Goal: Task Accomplishment & Management: Use online tool/utility

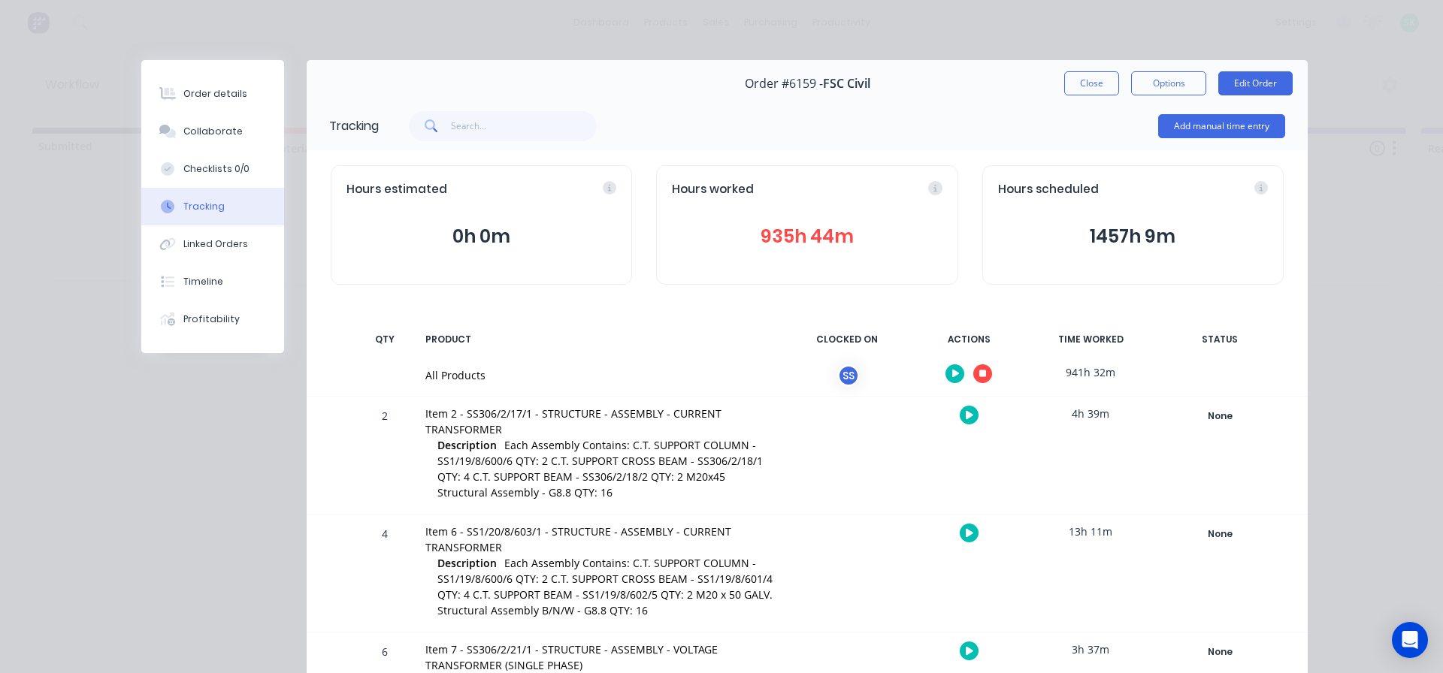
click at [979, 376] on icon "button" at bounding box center [983, 374] width 8 height 8
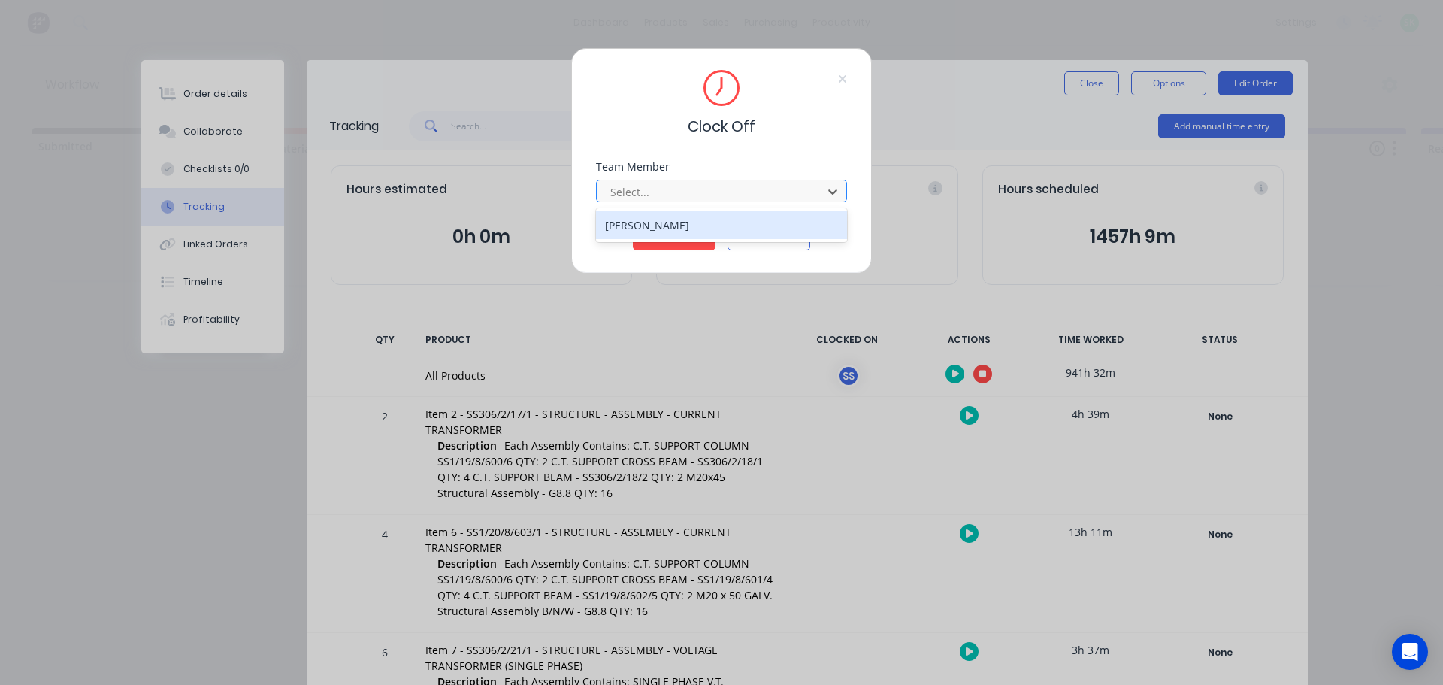
click at [704, 192] on div at bounding box center [712, 192] width 206 height 19
click at [686, 222] on div "[PERSON_NAME]" at bounding box center [721, 225] width 251 height 28
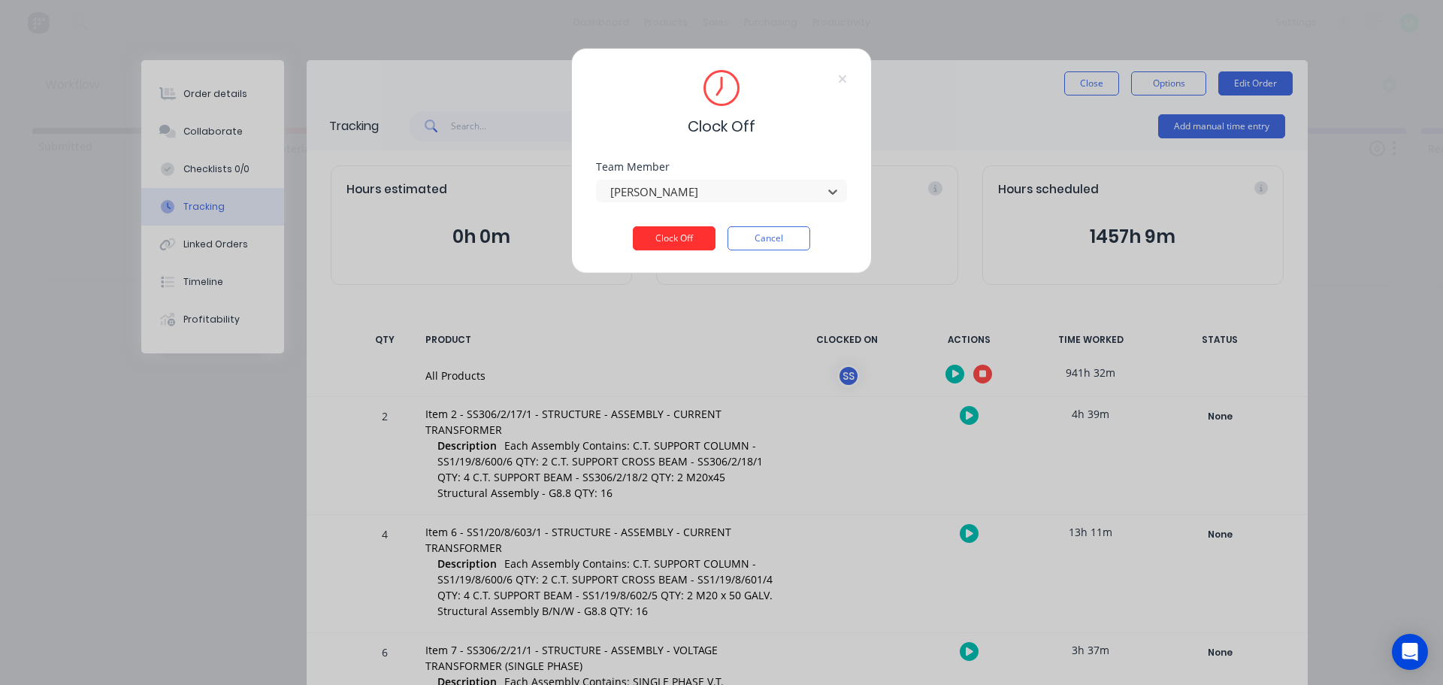
click at [682, 234] on button "Clock Off" at bounding box center [674, 238] width 83 height 24
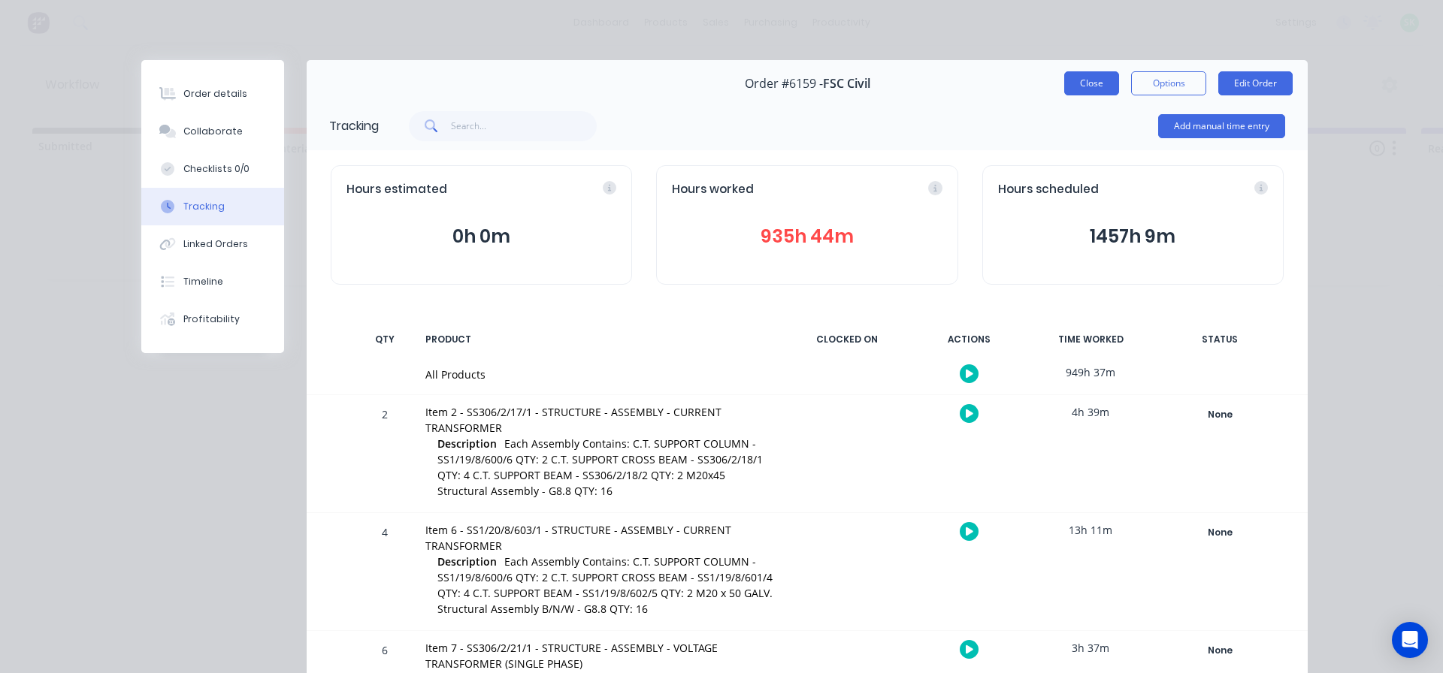
click at [1096, 81] on button "Close" at bounding box center [1091, 83] width 55 height 24
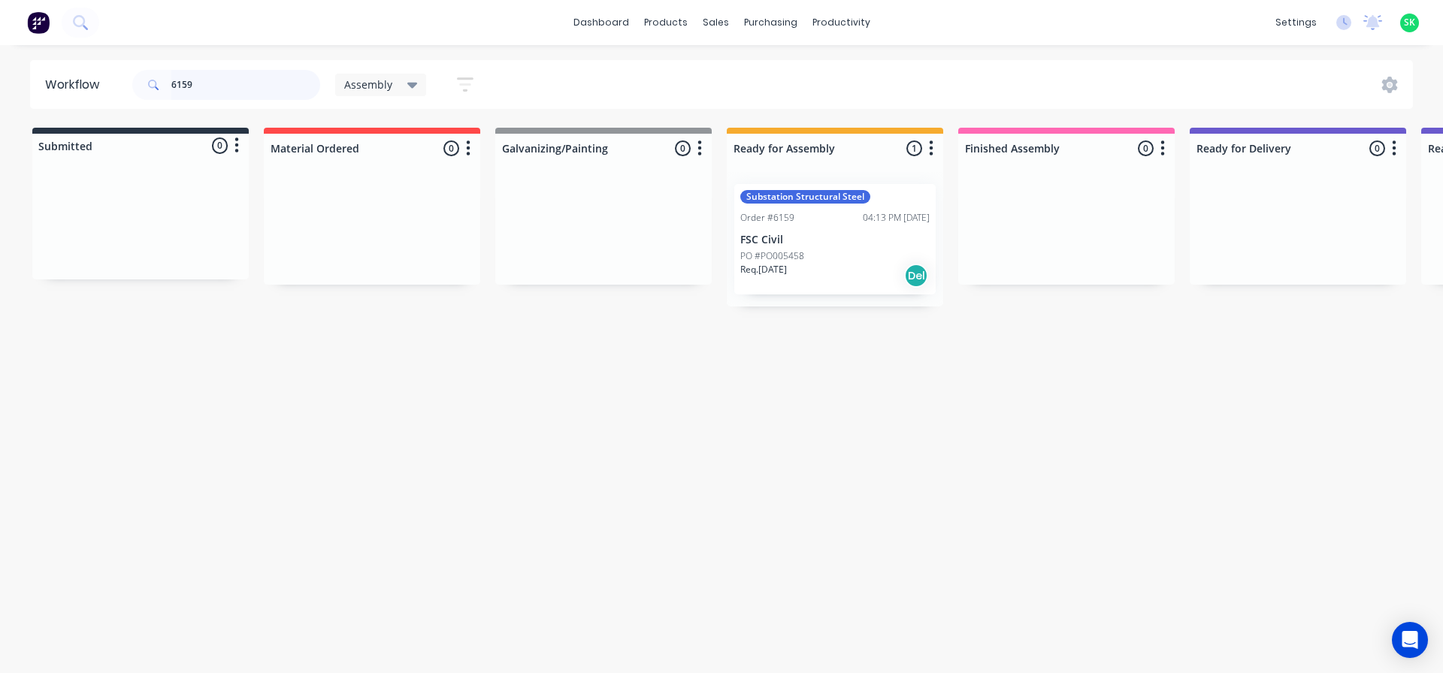
drag, startPoint x: 207, startPoint y: 83, endPoint x: 57, endPoint y: 86, distance: 149.6
click at [57, 86] on header "Workflow 6159 Assembly Save new view None edit Assembly (Default) edit Fabricat…" at bounding box center [721, 84] width 1383 height 49
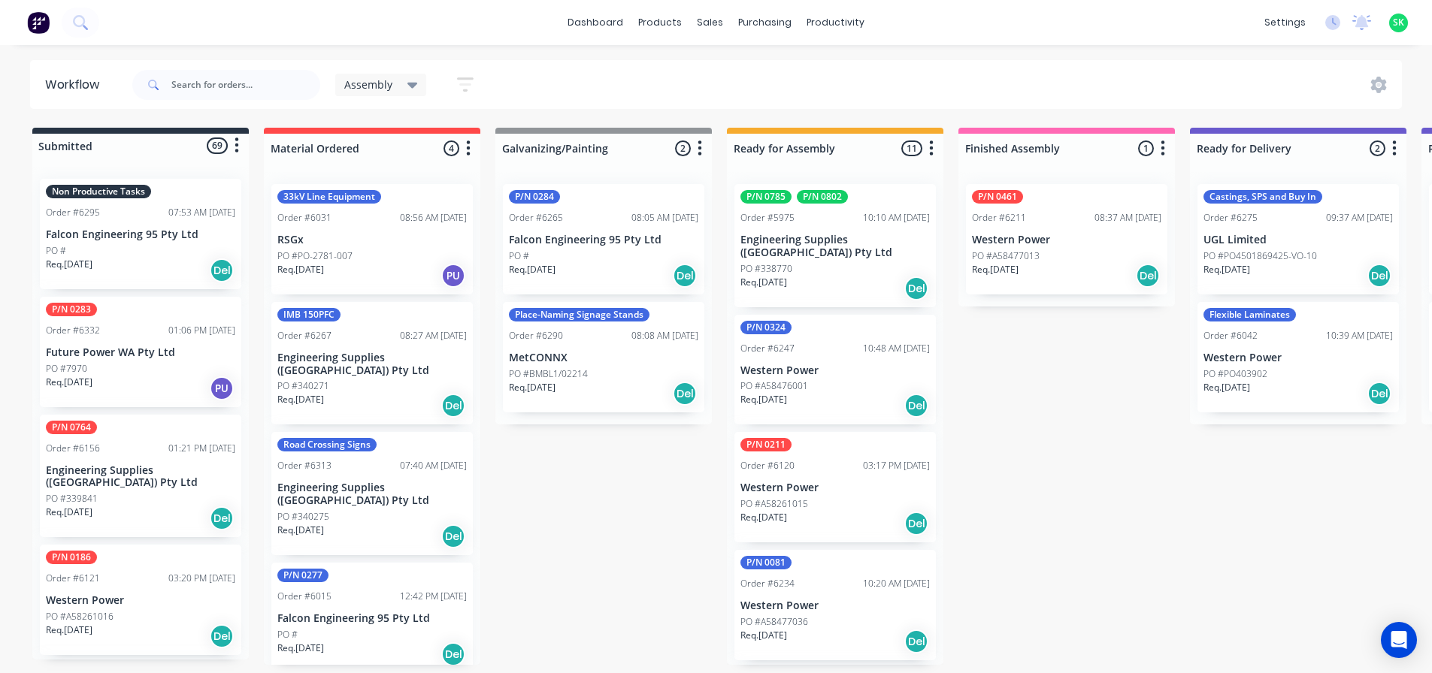
click at [831, 244] on p "Engineering Supplies ([GEOGRAPHIC_DATA]) Pty Ltd" at bounding box center [834, 247] width 189 height 26
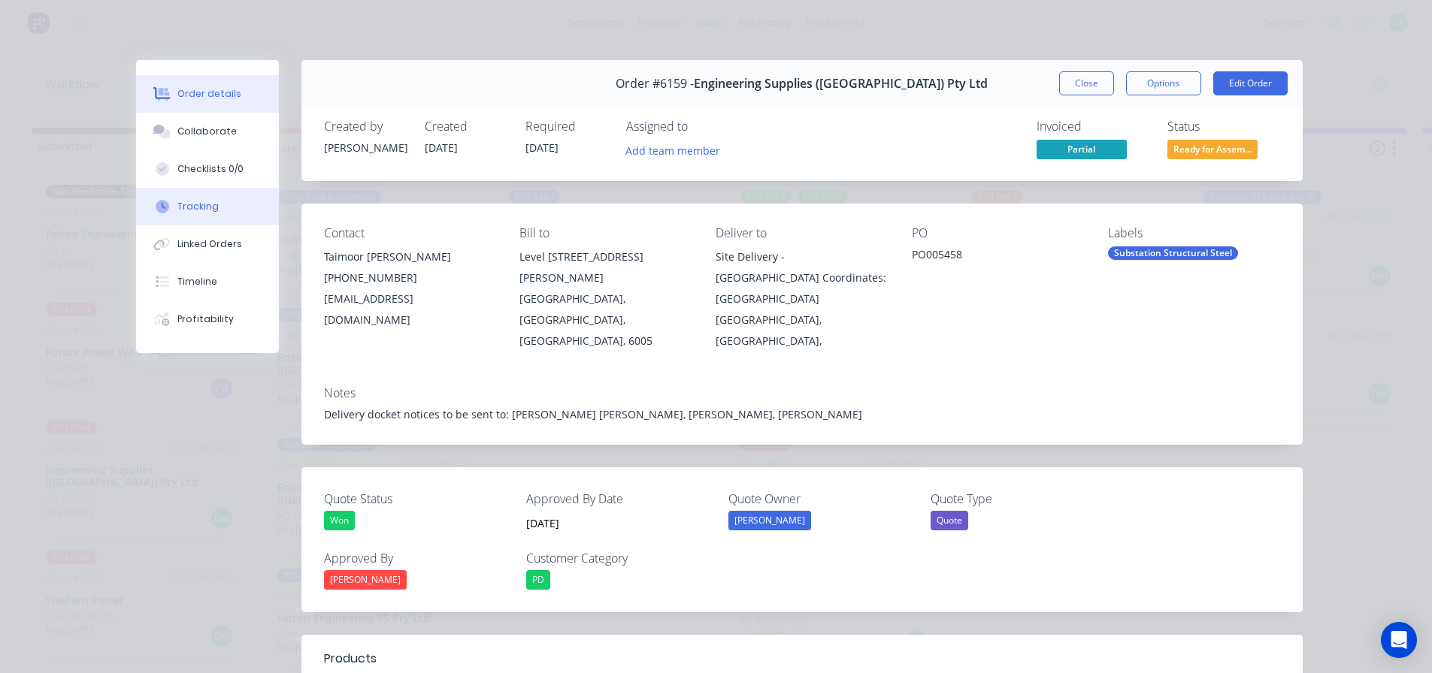
click at [191, 210] on div "Tracking" at bounding box center [197, 207] width 41 height 14
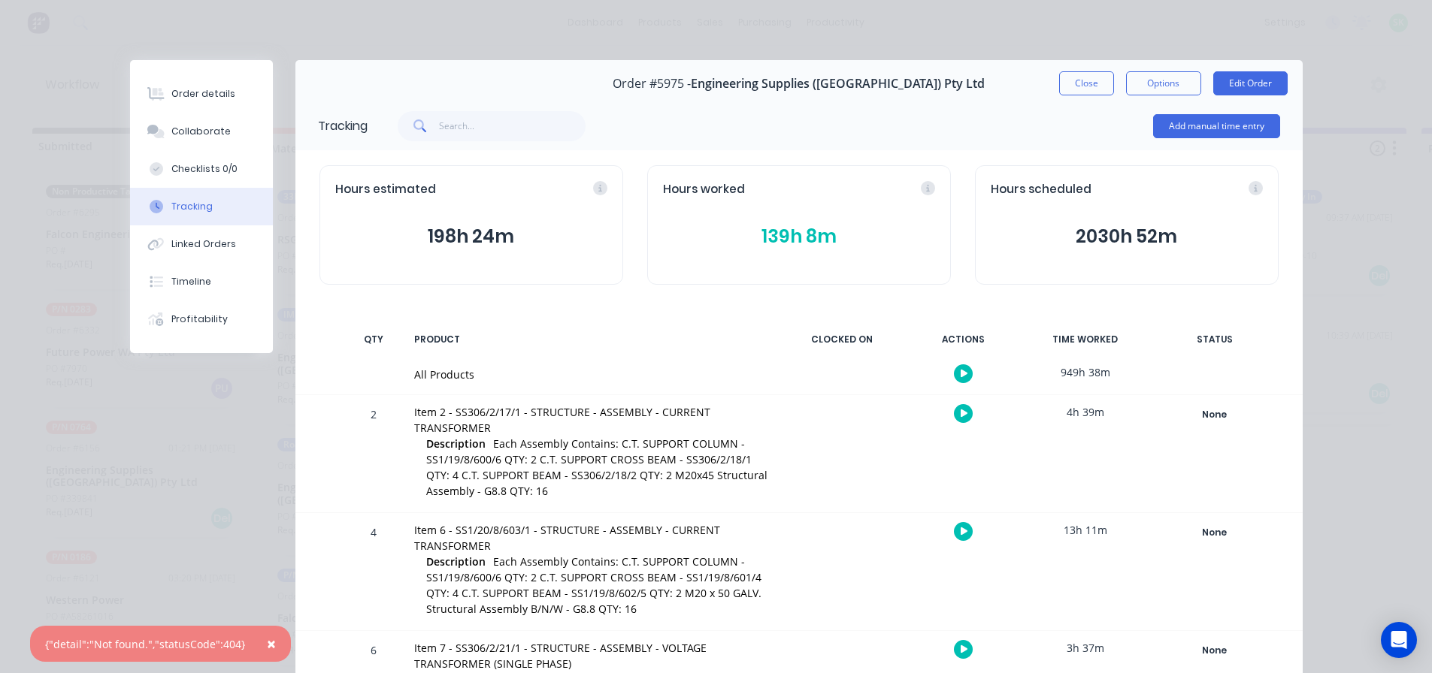
click at [1073, 92] on button "Close" at bounding box center [1086, 83] width 55 height 24
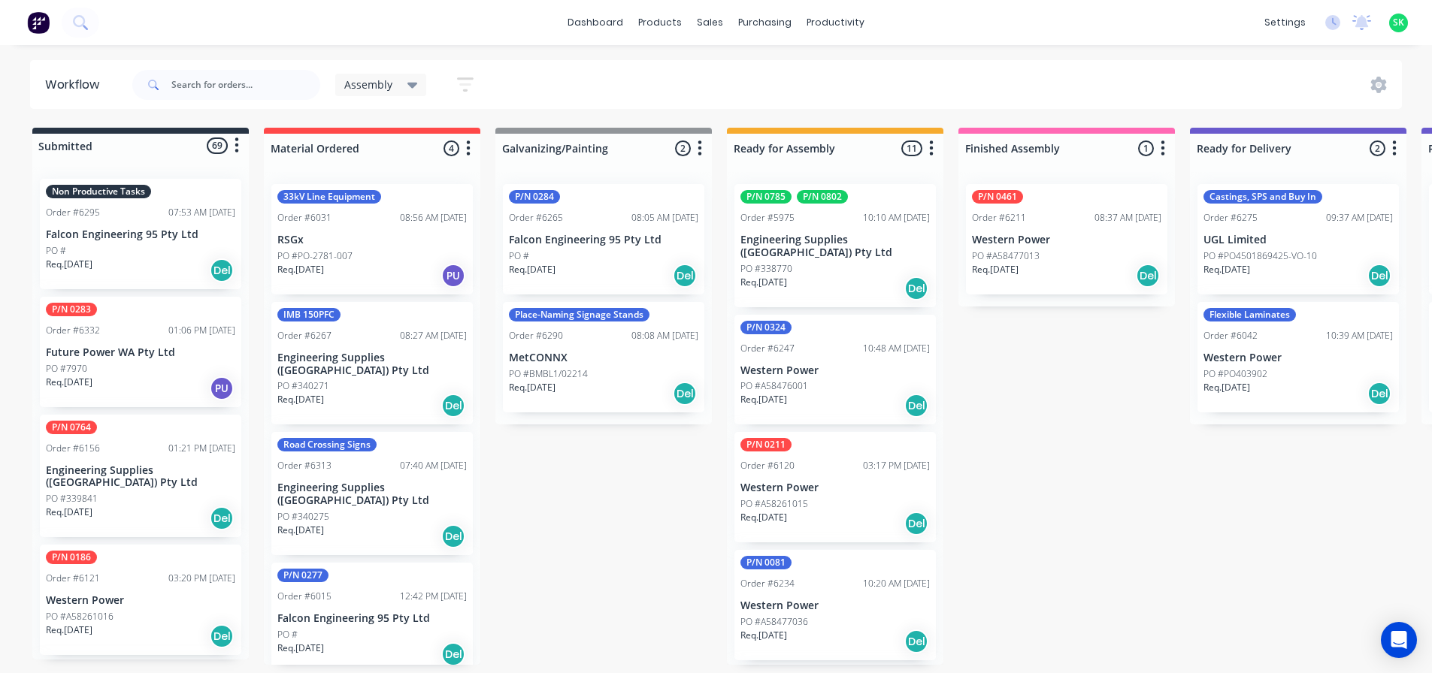
click at [855, 246] on div "P/N 0785 P/N 0802 Order #5975 10:10 AM [DATE] Engineering Supplies ([GEOGRAPHIC…" at bounding box center [834, 245] width 201 height 123
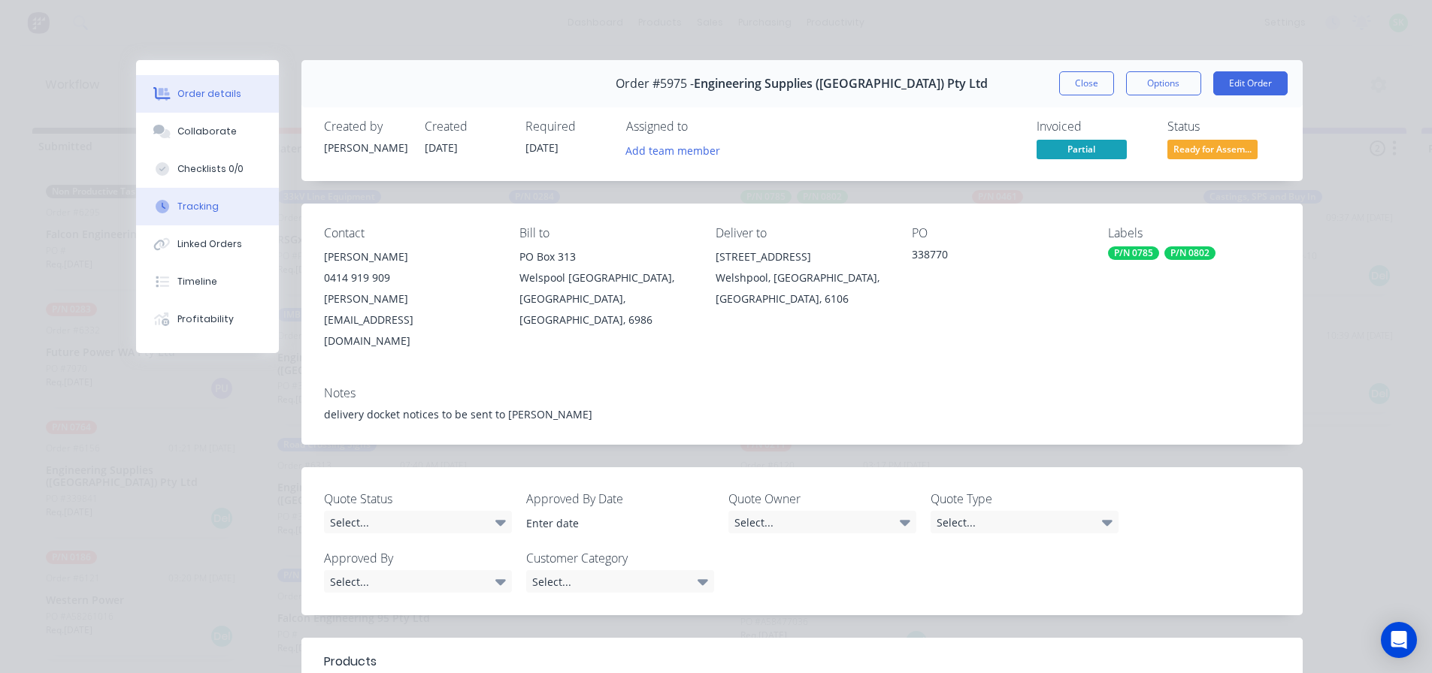
click at [222, 201] on button "Tracking" at bounding box center [207, 207] width 143 height 38
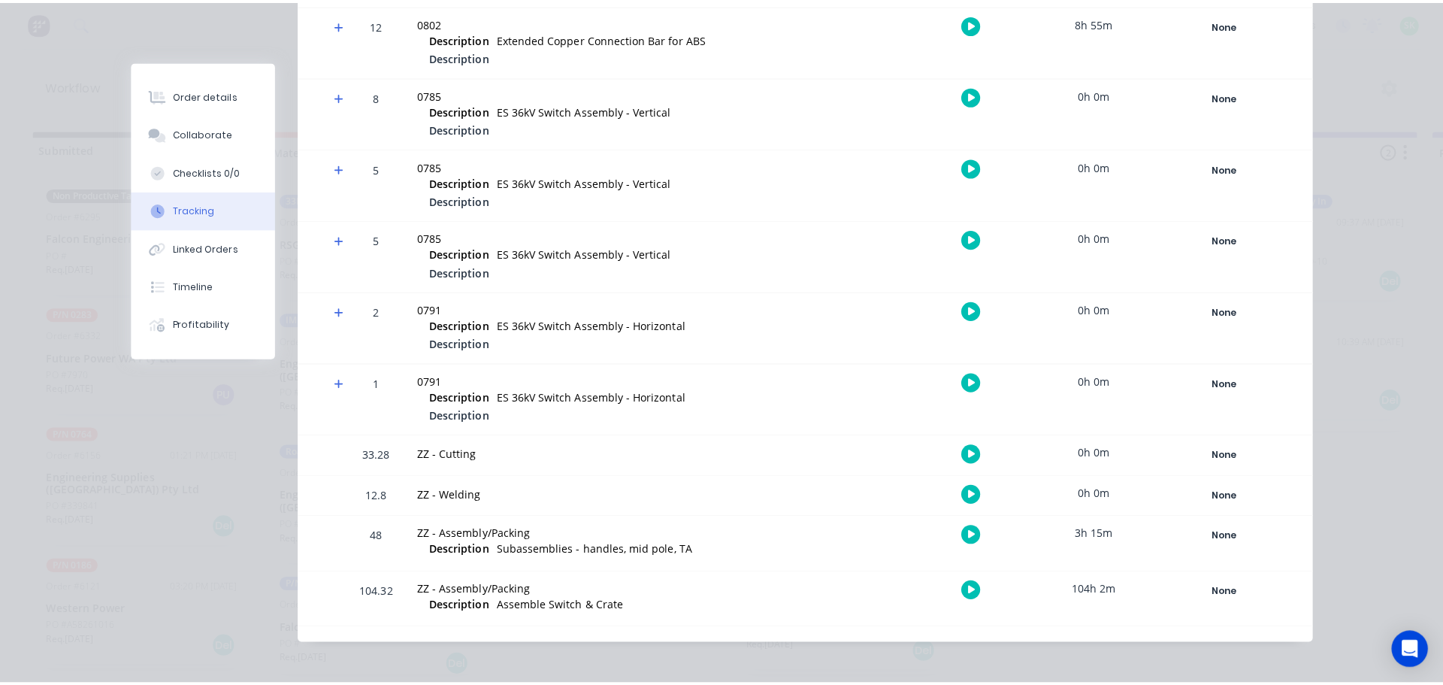
scroll to position [1033, 0]
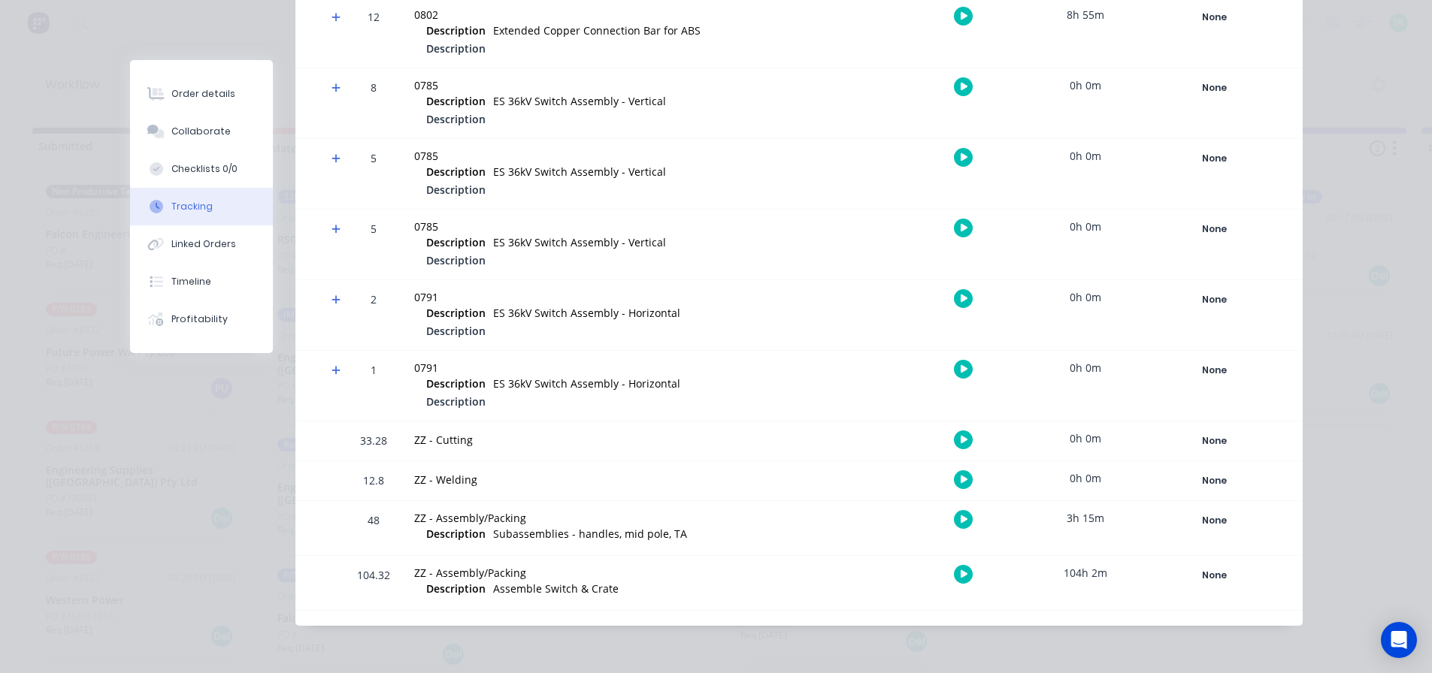
click at [960, 570] on icon "button" at bounding box center [964, 575] width 8 height 10
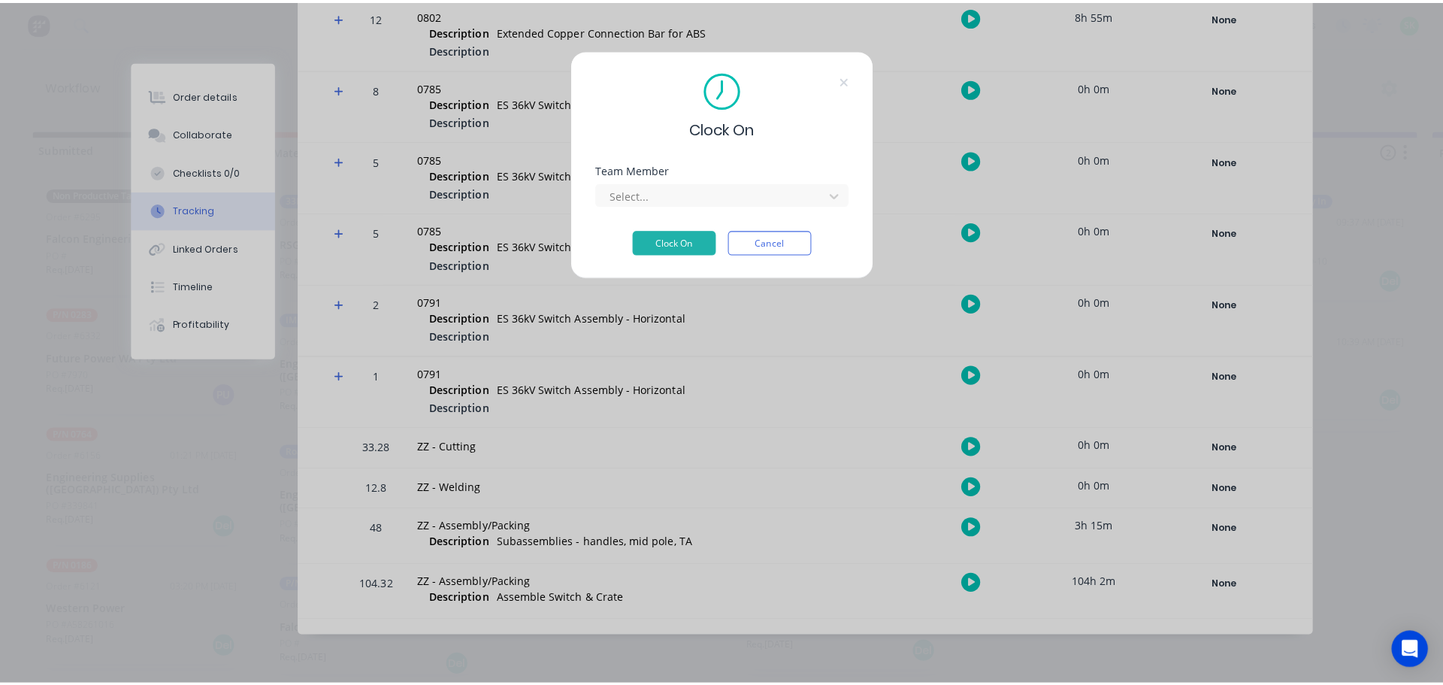
scroll to position [1022, 0]
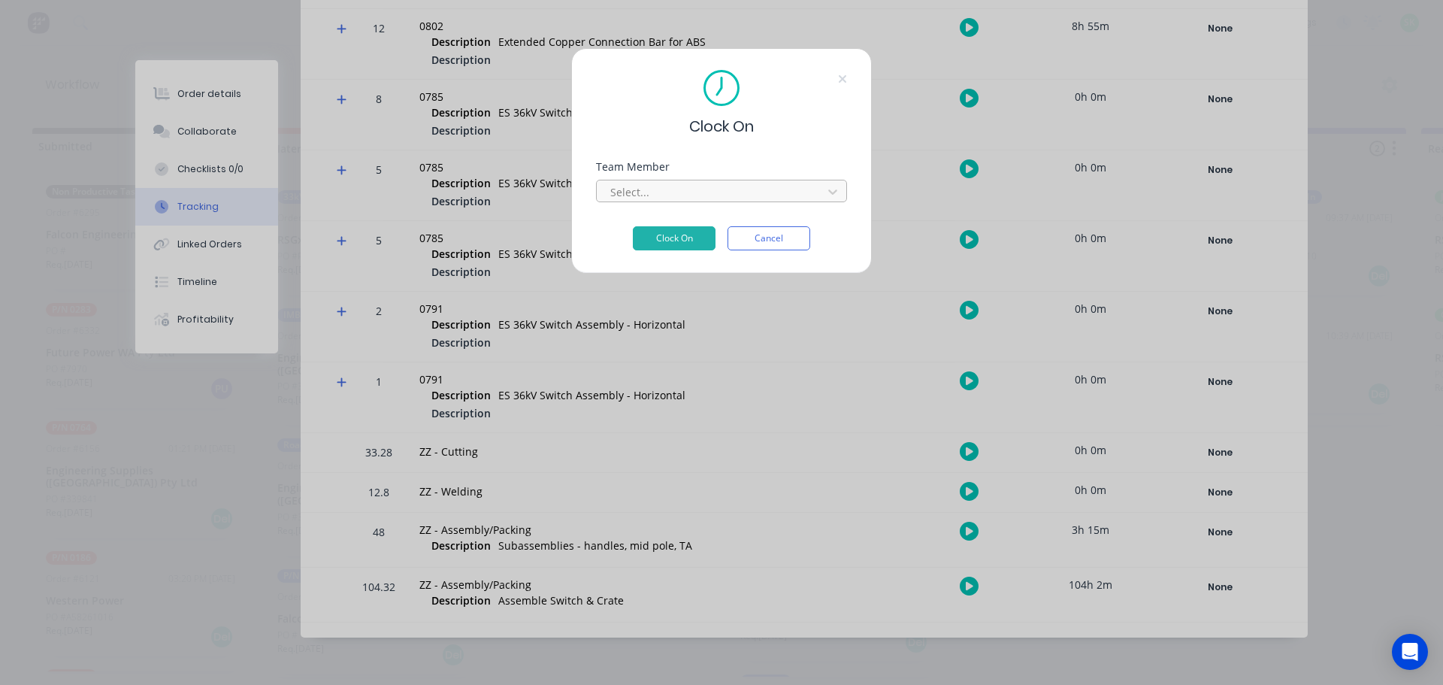
click at [733, 194] on div at bounding box center [712, 192] width 206 height 19
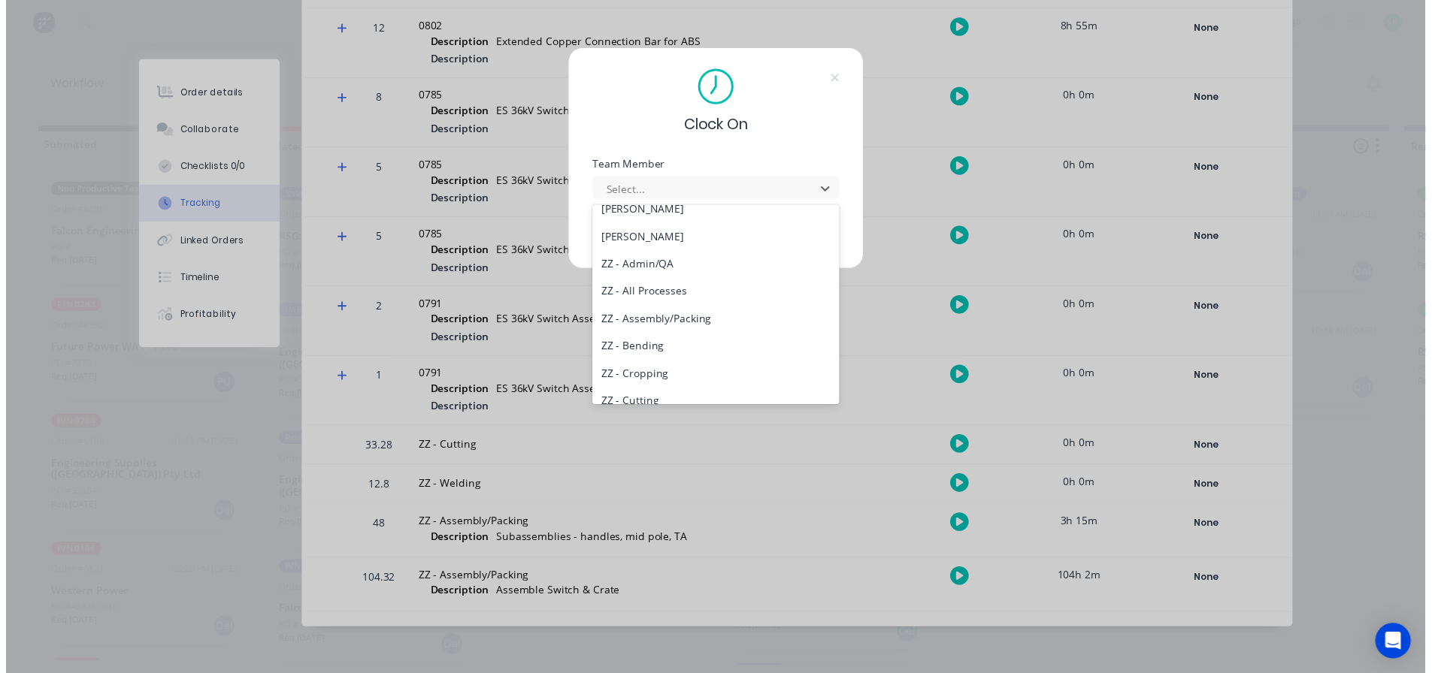
scroll to position [706, 0]
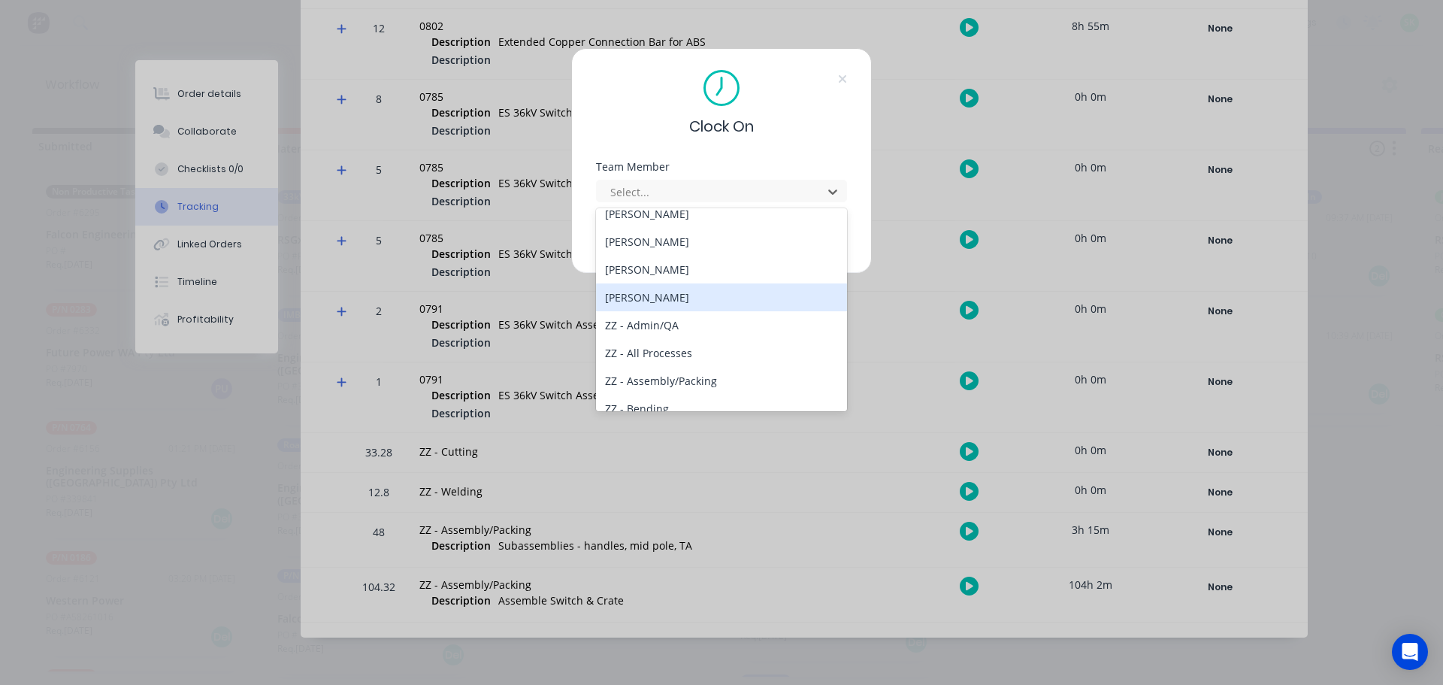
click at [704, 291] on div "[PERSON_NAME]" at bounding box center [721, 297] width 251 height 28
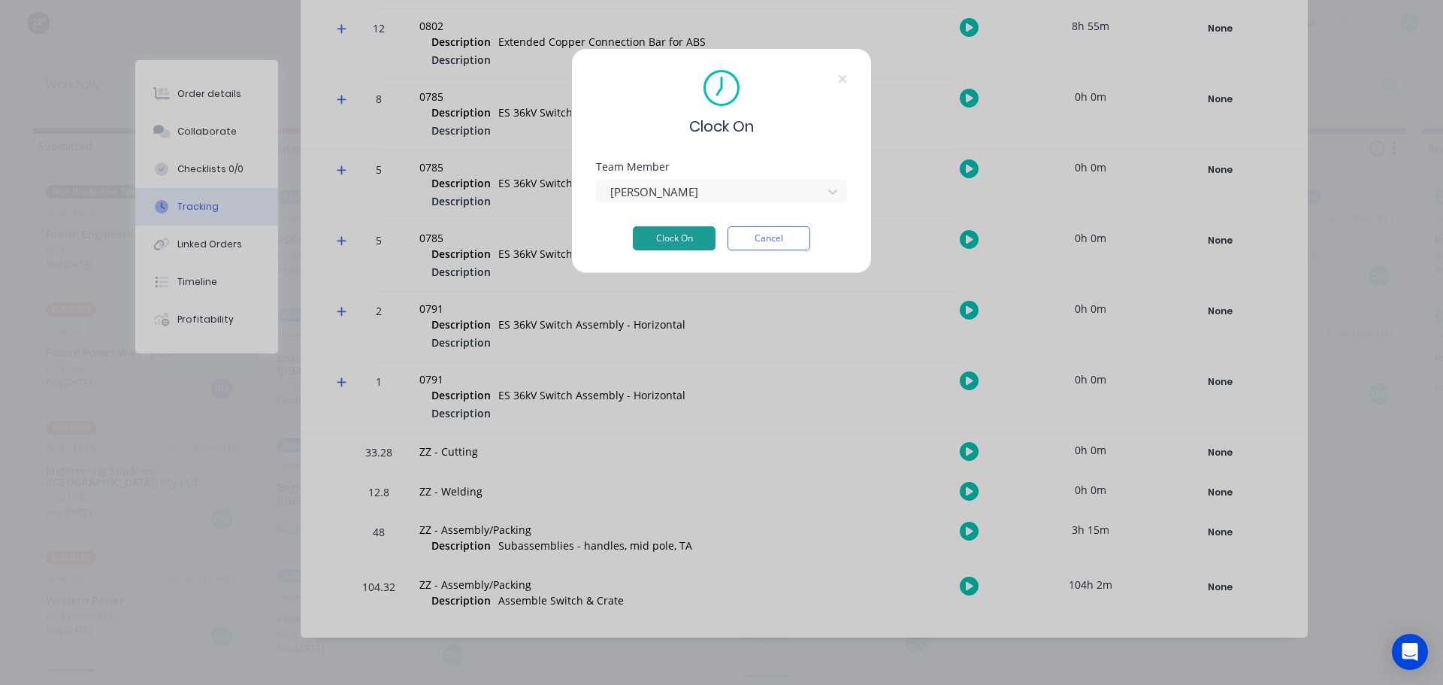
click at [684, 242] on button "Clock On" at bounding box center [674, 238] width 83 height 24
